Goal: Information Seeking & Learning: Compare options

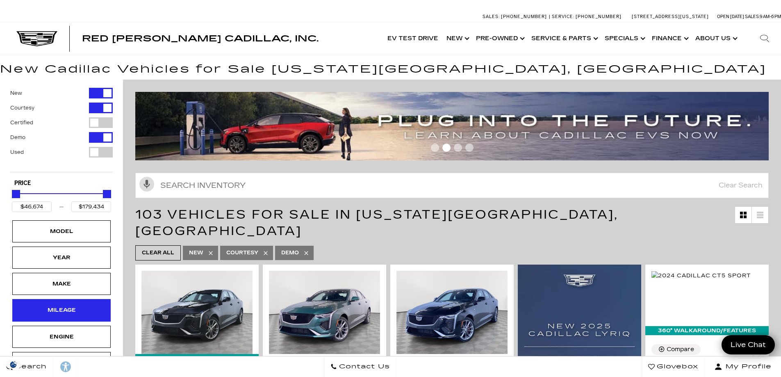
click at [74, 303] on div "Mileage" at bounding box center [61, 310] width 98 height 22
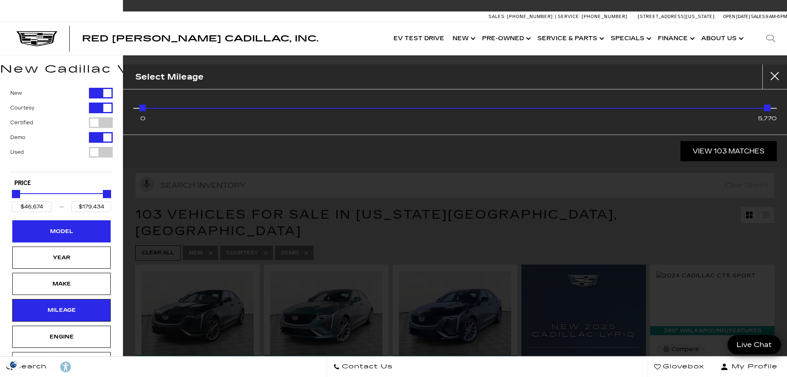
click at [73, 224] on div "Model" at bounding box center [61, 231] width 98 height 22
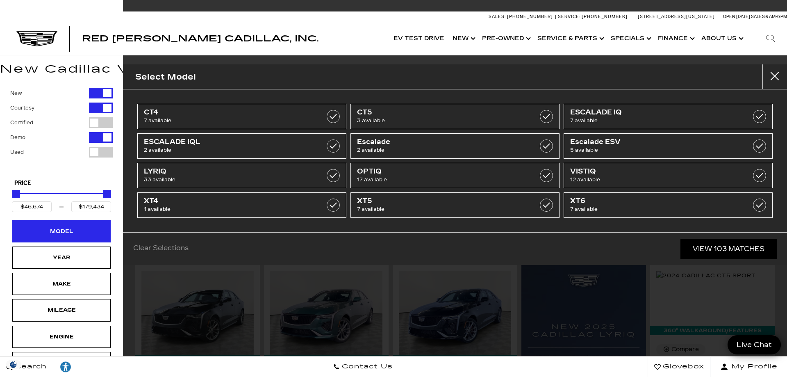
click at [74, 230] on div "Model" at bounding box center [61, 231] width 41 height 9
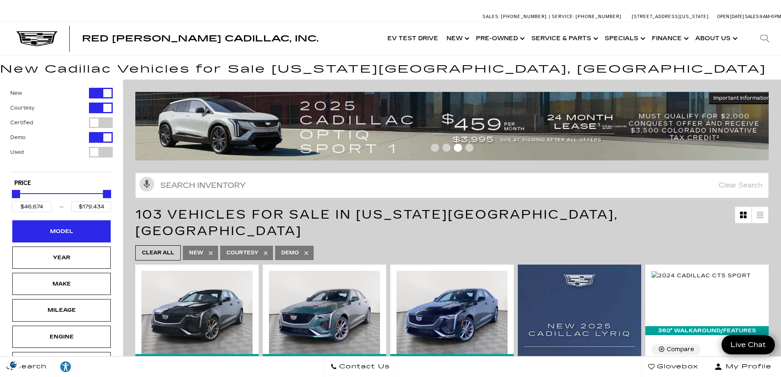
click at [74, 230] on div "Model" at bounding box center [61, 231] width 41 height 9
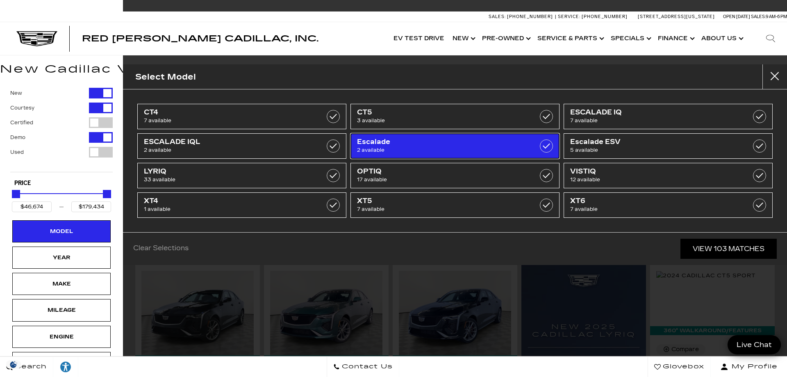
click at [448, 144] on span "Escalade" at bounding box center [440, 142] width 166 height 8
type input "$126,295"
type input "$132,658"
checkbox input "true"
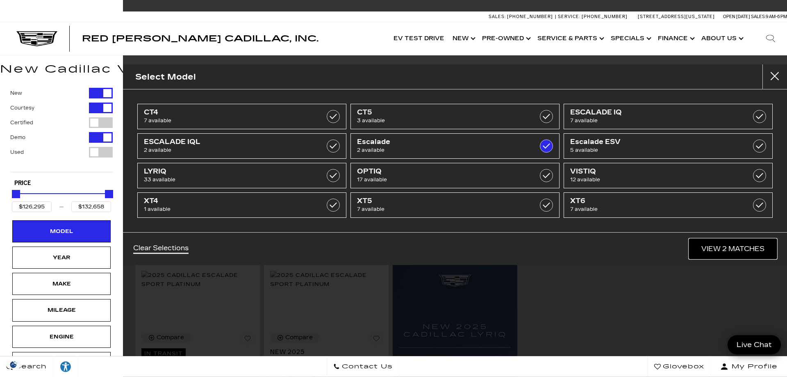
click at [727, 246] on link "View 2 Matches" at bounding box center [733, 249] width 88 height 20
